Goal: Find specific page/section: Find specific page/section

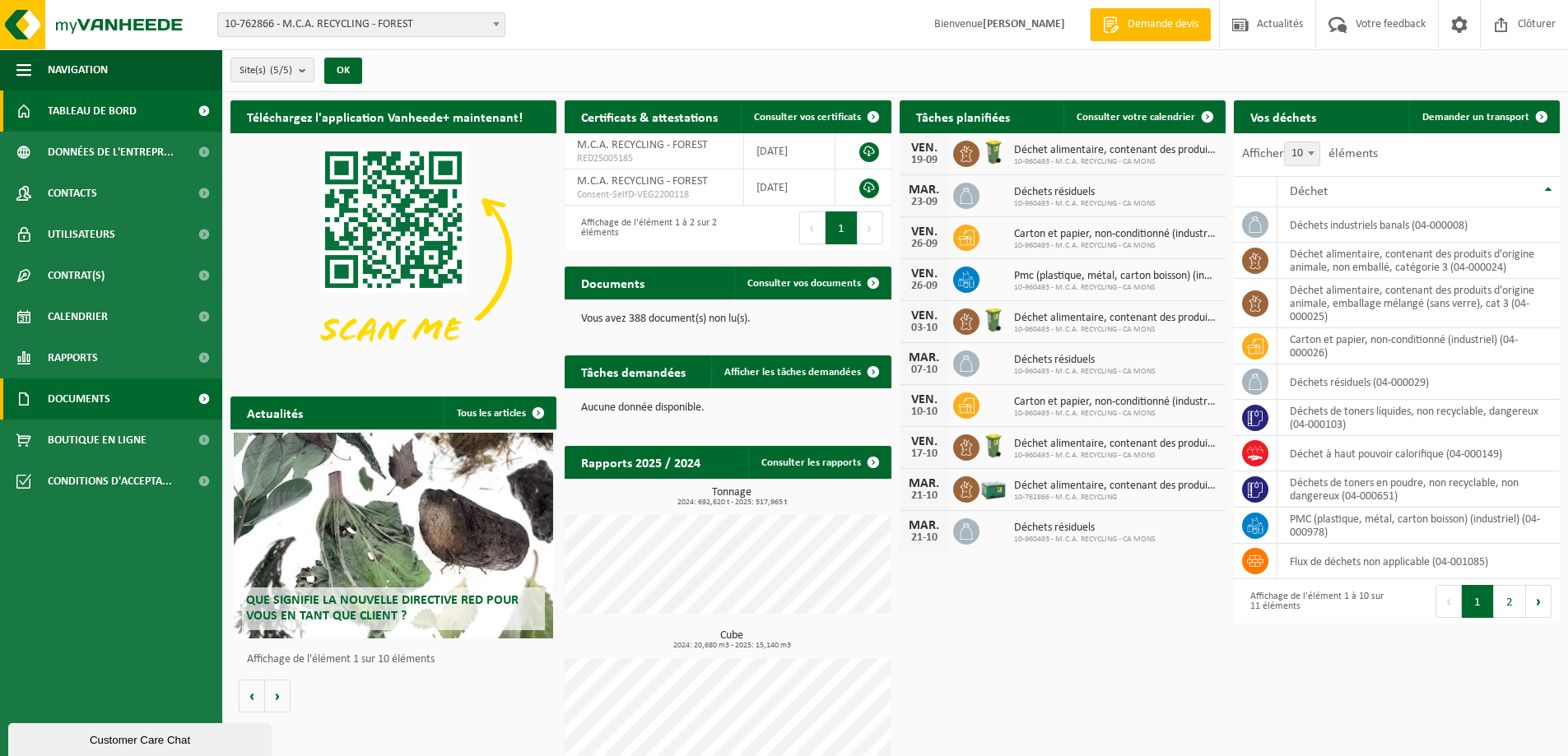
click at [89, 395] on span "Documents" at bounding box center [78, 399] width 63 height 41
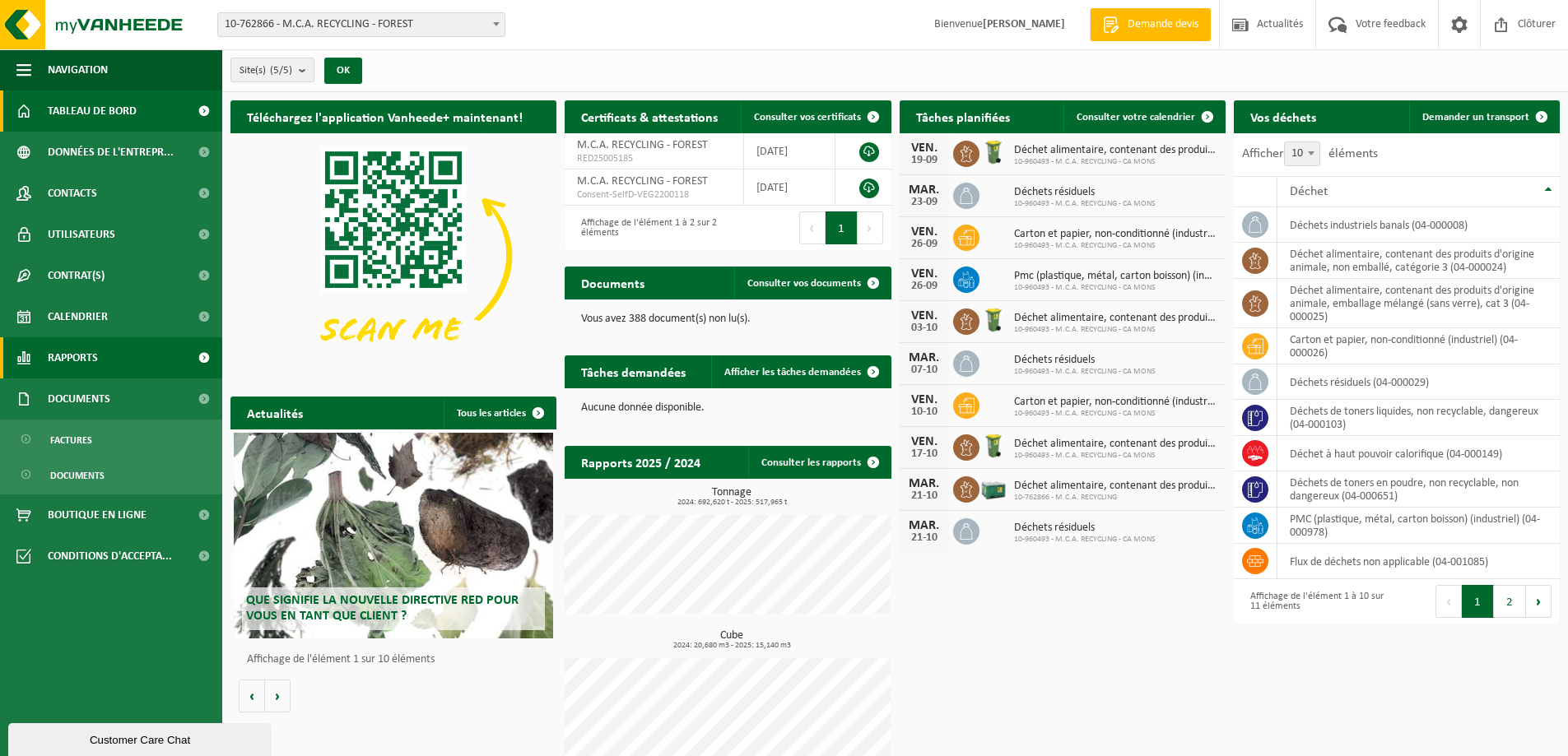
click at [77, 360] on span "Rapports" at bounding box center [72, 358] width 50 height 41
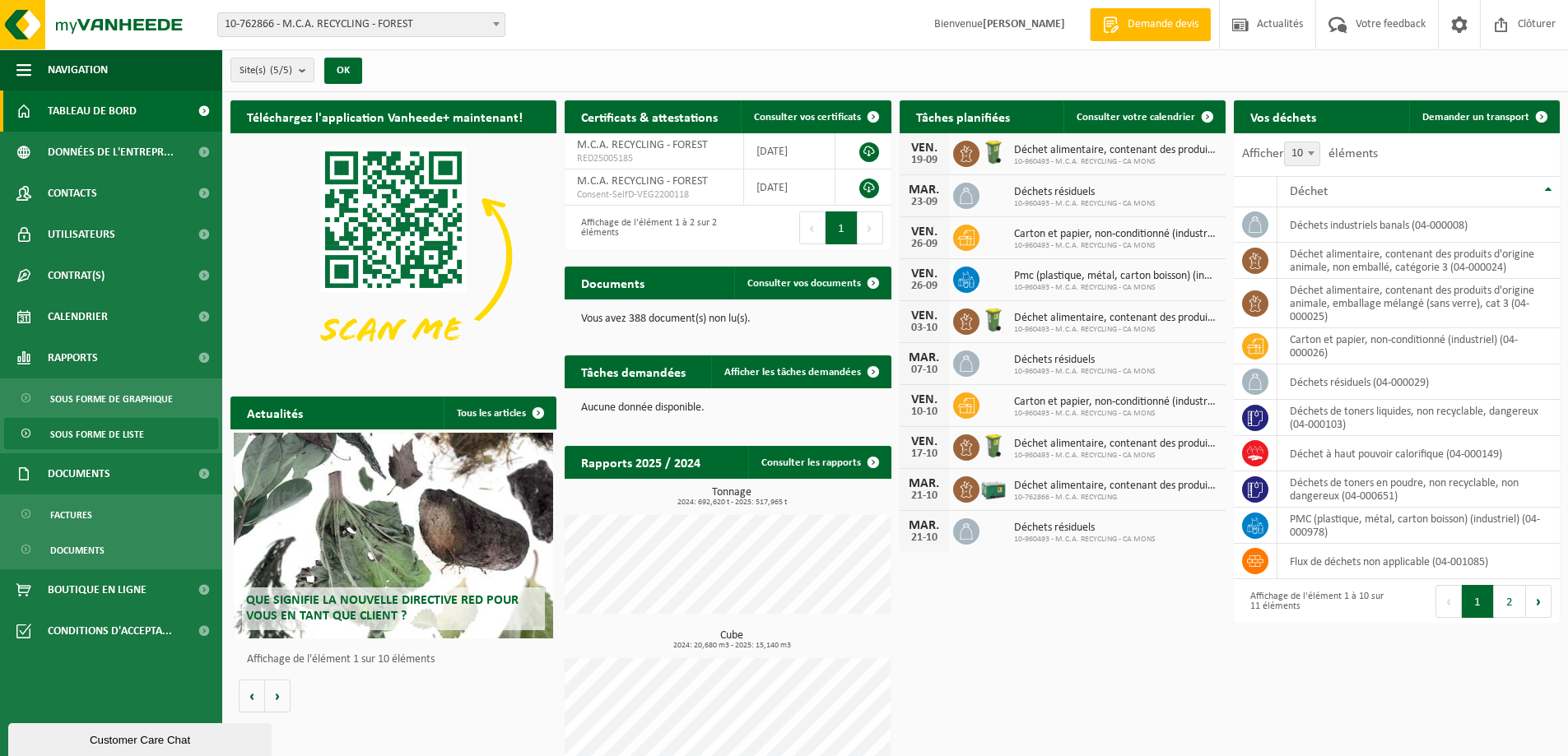
click at [104, 431] on span "Sous forme de liste" at bounding box center [97, 434] width 94 height 31
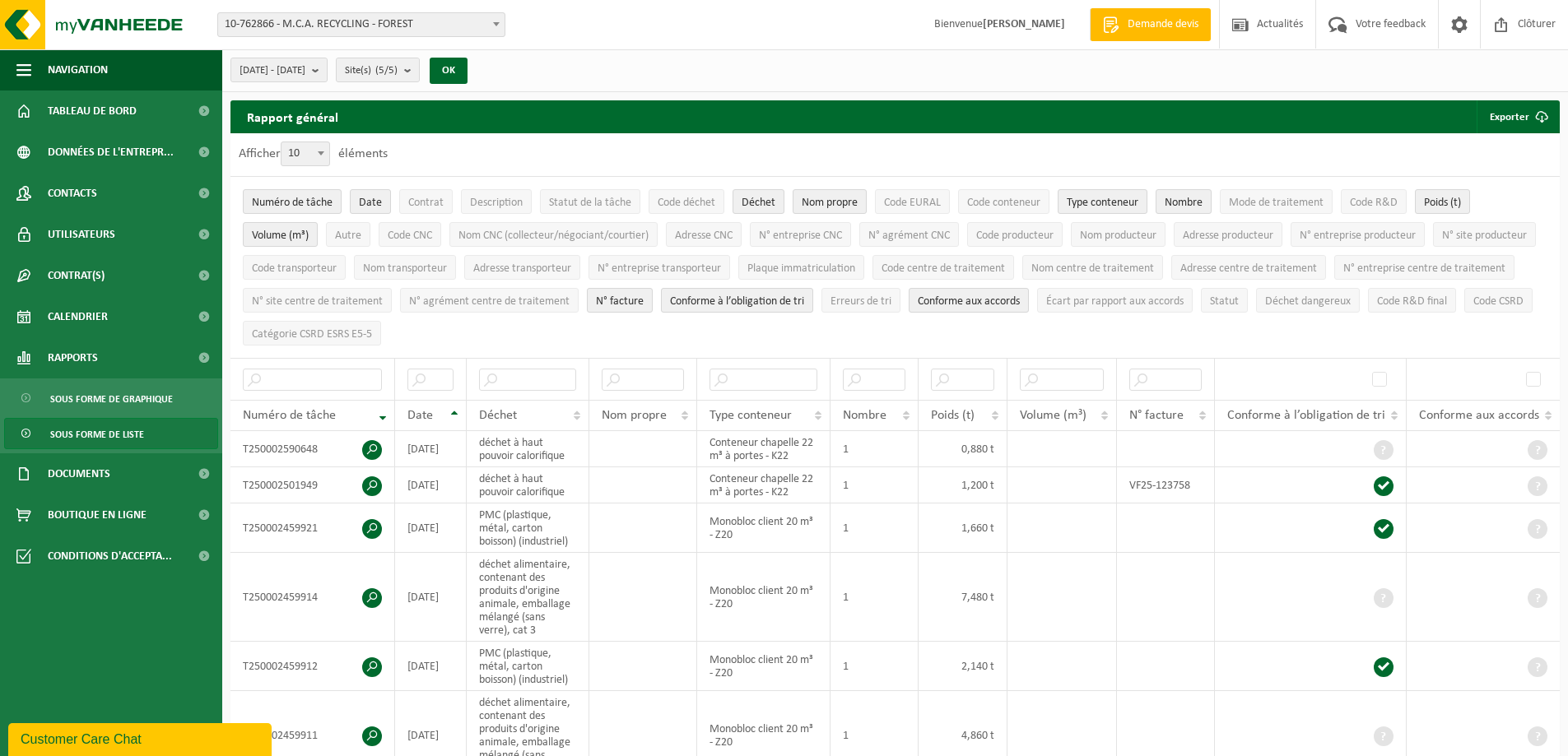
click at [430, 24] on span "10-762866 - M.C.A. RECYCLING - FOREST" at bounding box center [361, 24] width 286 height 23
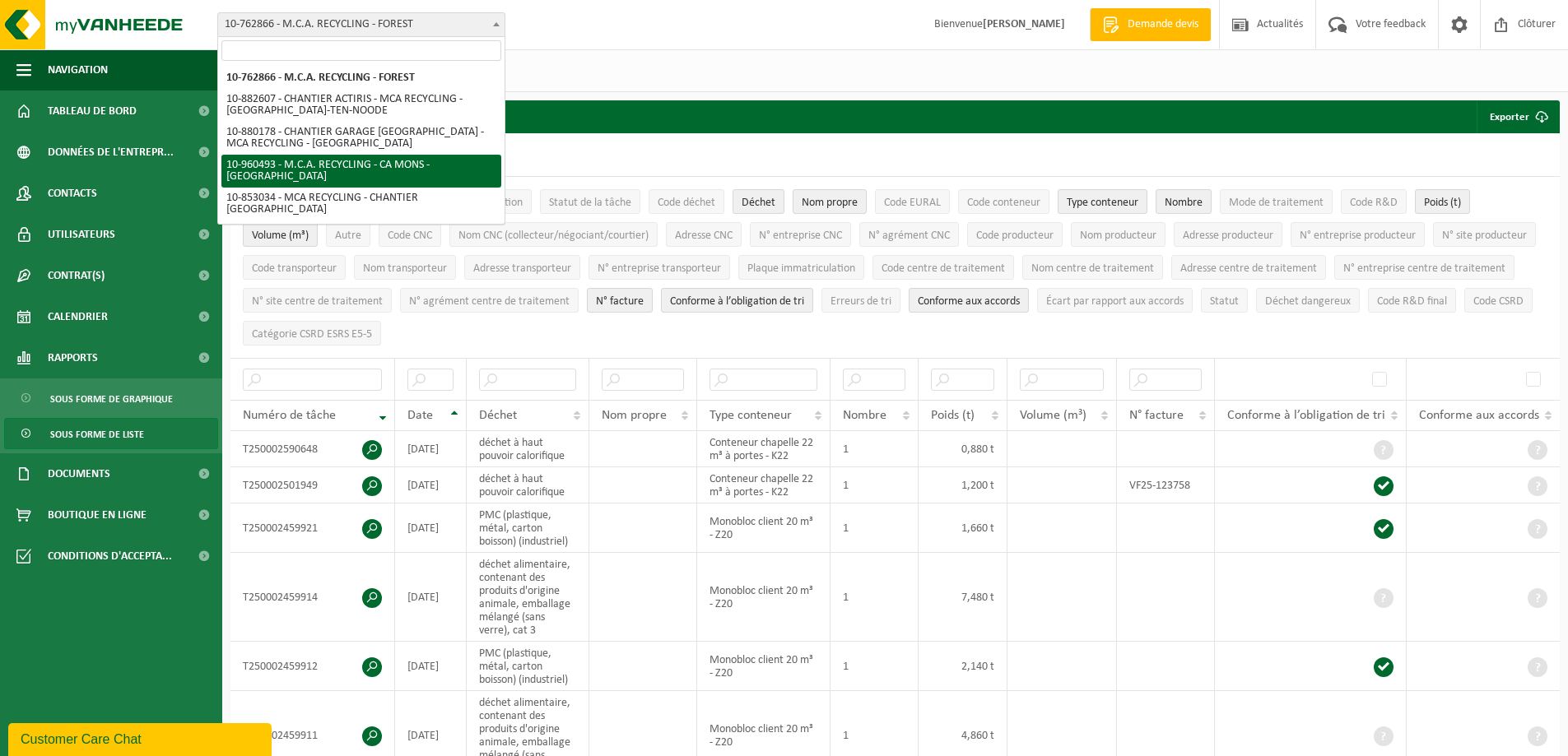
select select "149443"
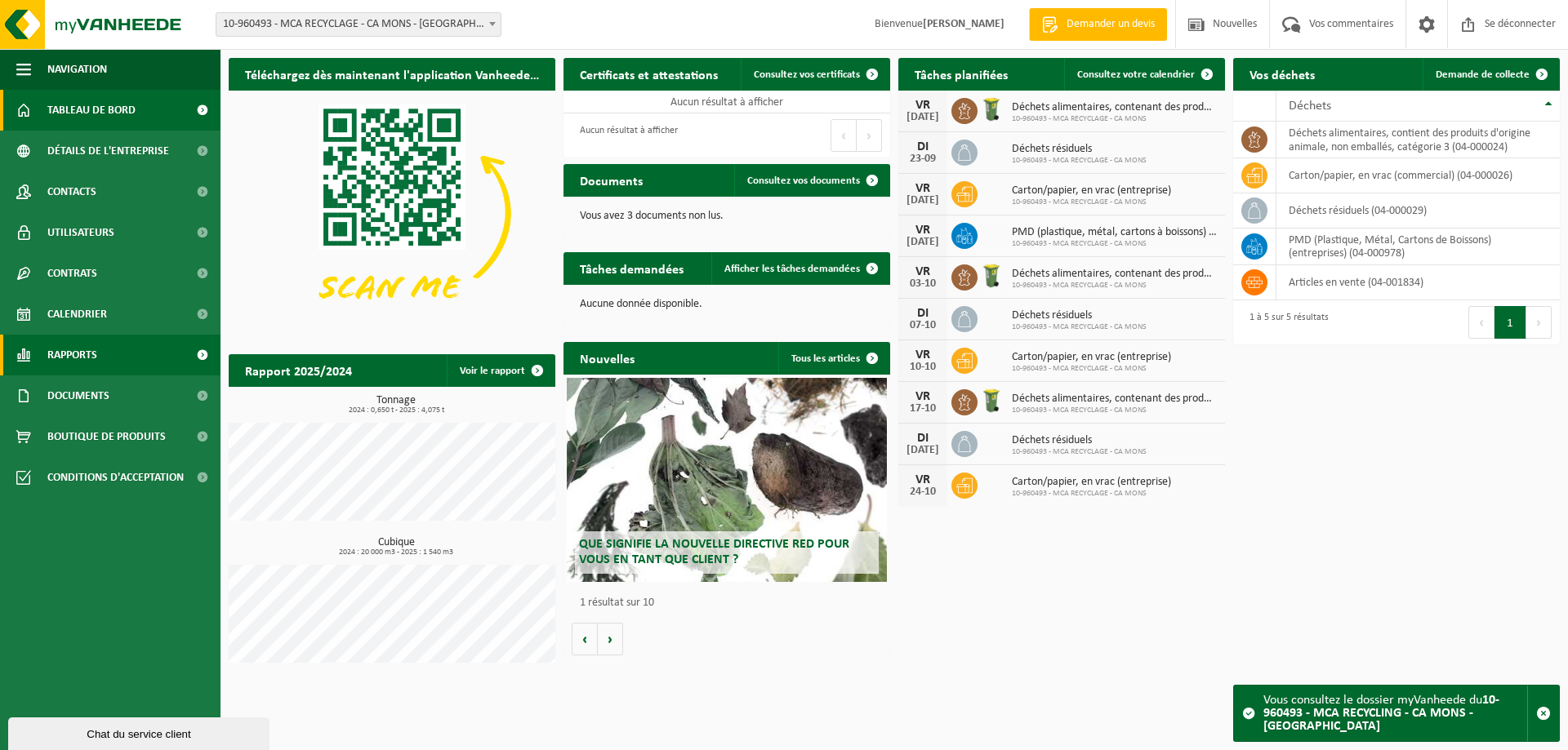
click at [74, 357] on font "Rapports" at bounding box center [72, 356] width 50 height 12
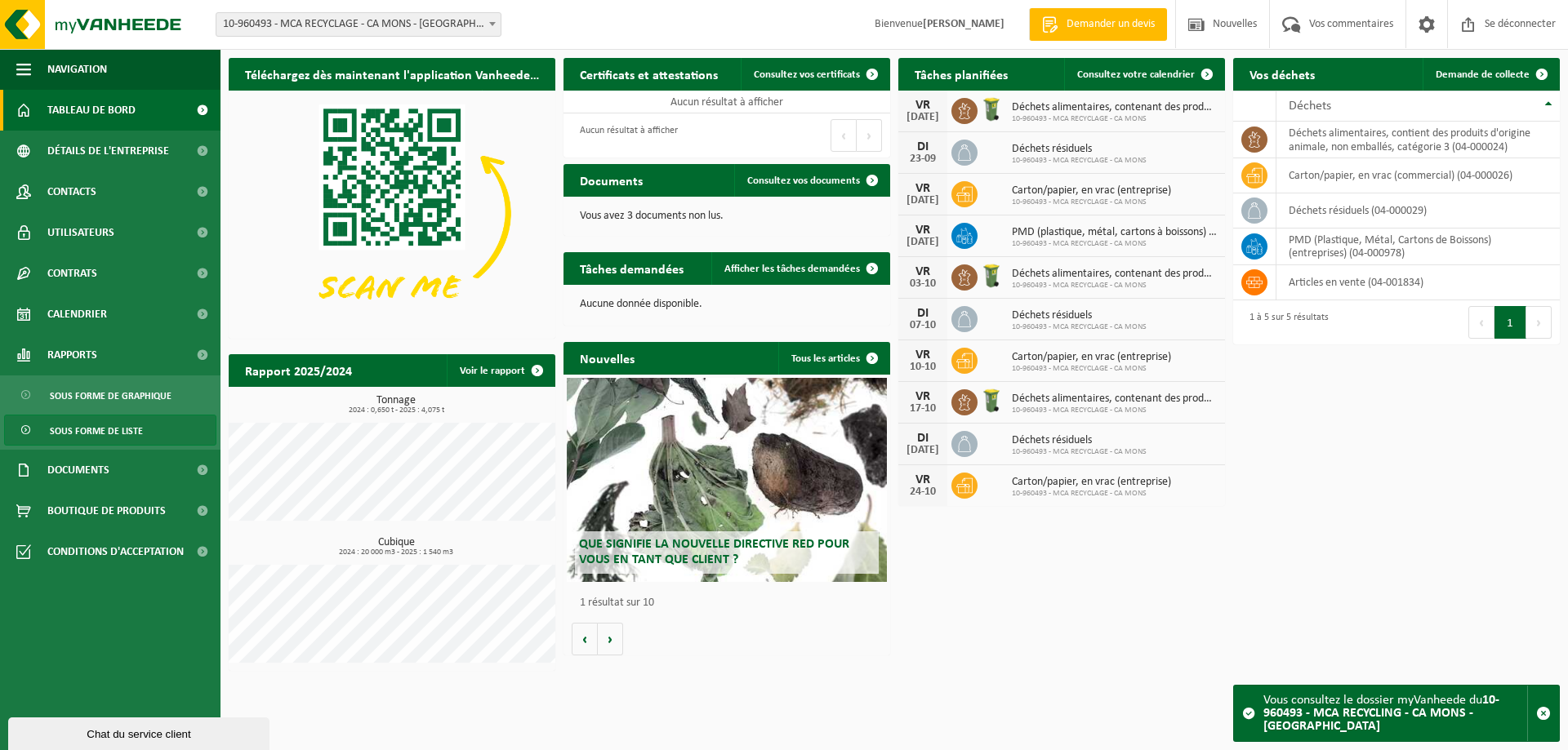
click at [80, 428] on font "Sous forme de liste" at bounding box center [96, 431] width 93 height 9
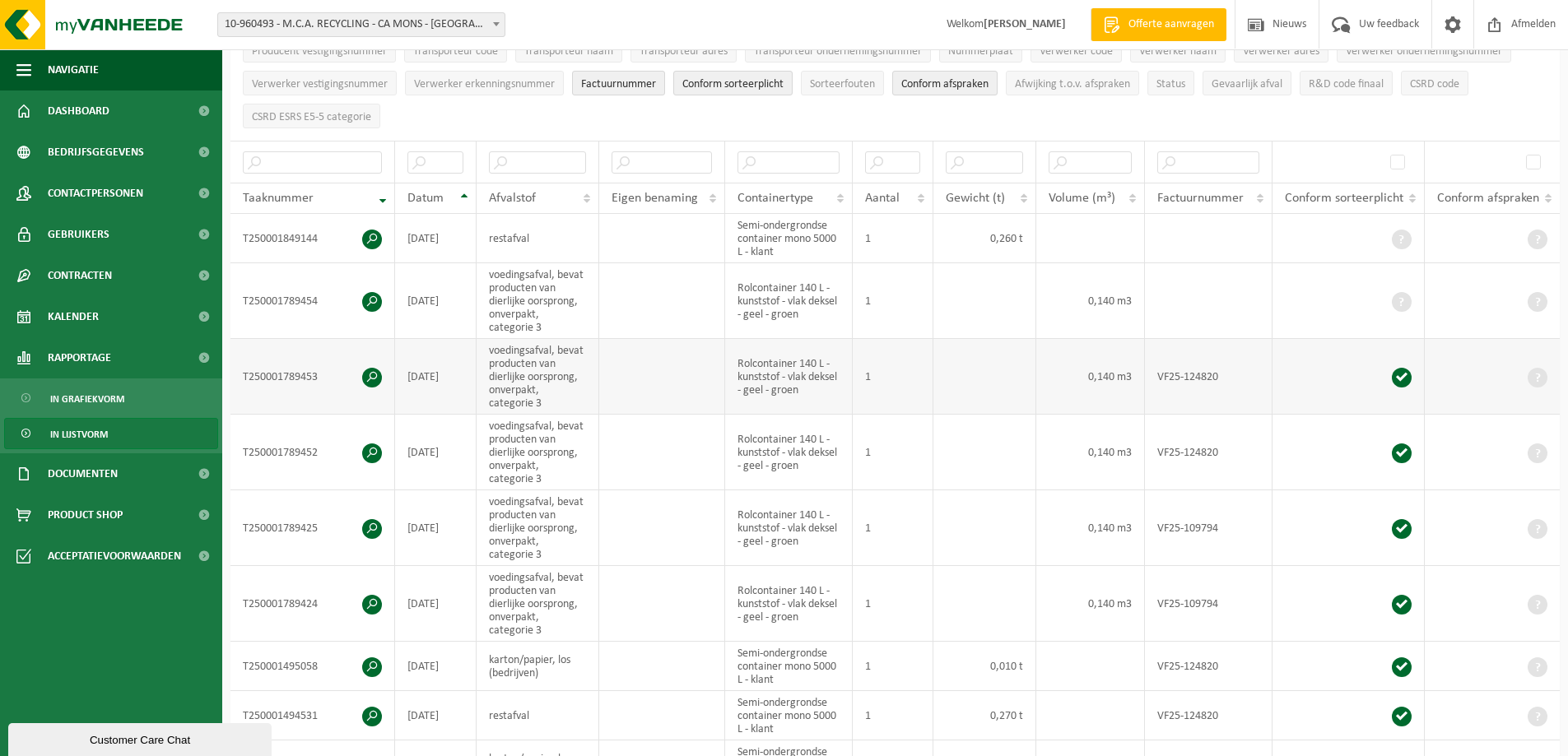
scroll to position [247, 0]
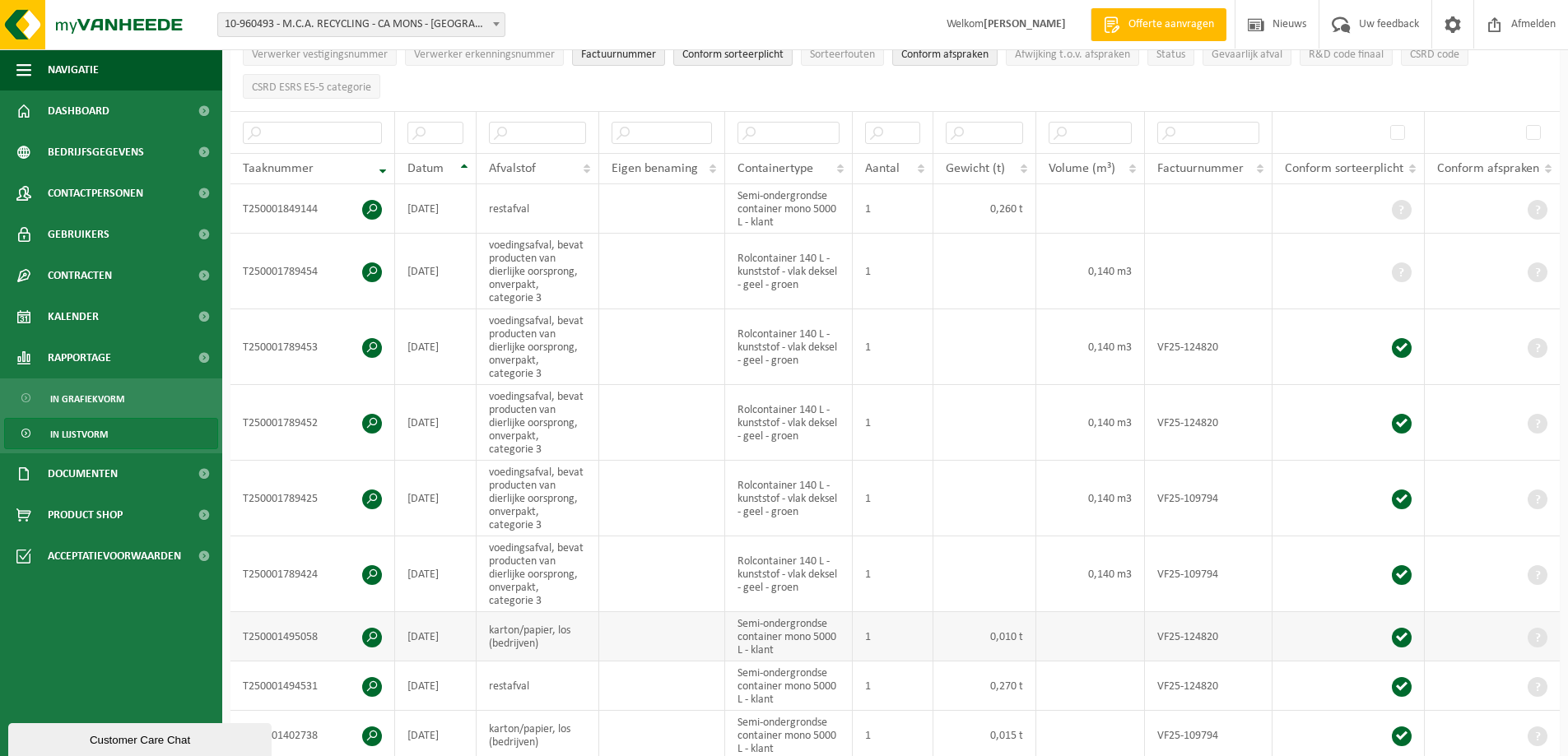
click at [370, 628] on span at bounding box center [372, 637] width 20 height 20
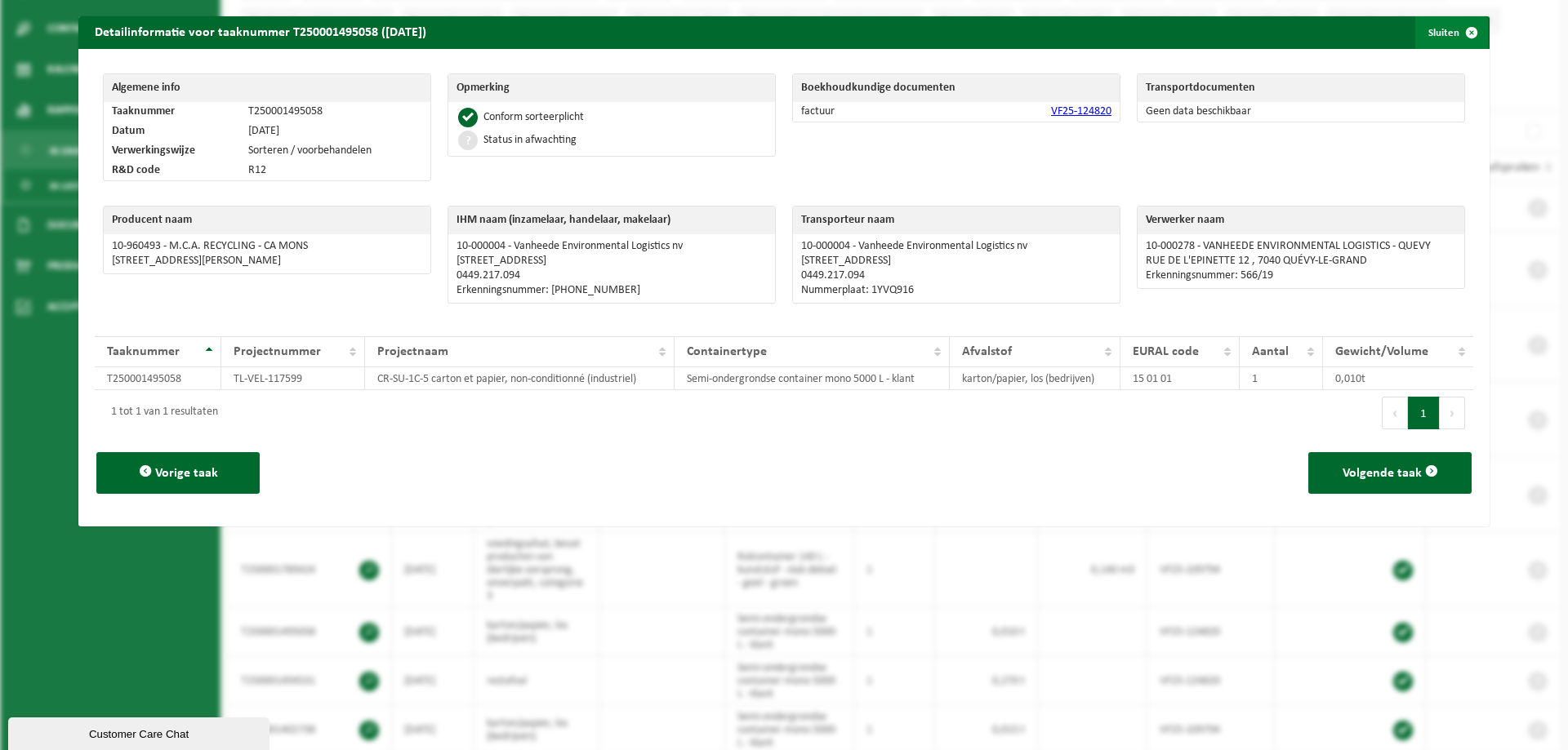
click at [1463, 29] on span "button" at bounding box center [1471, 32] width 33 height 32
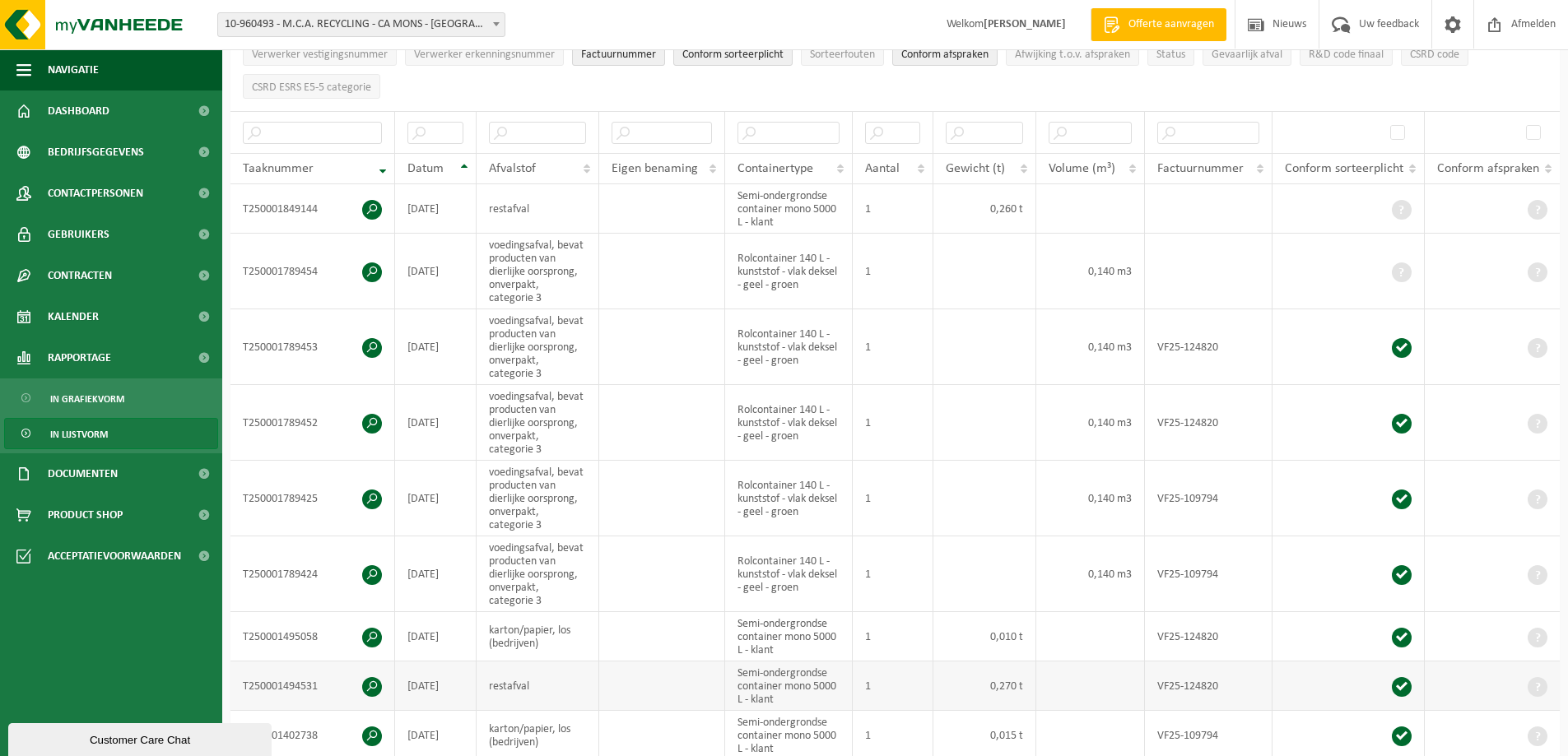
scroll to position [0, 0]
